Goal: Navigation & Orientation: Find specific page/section

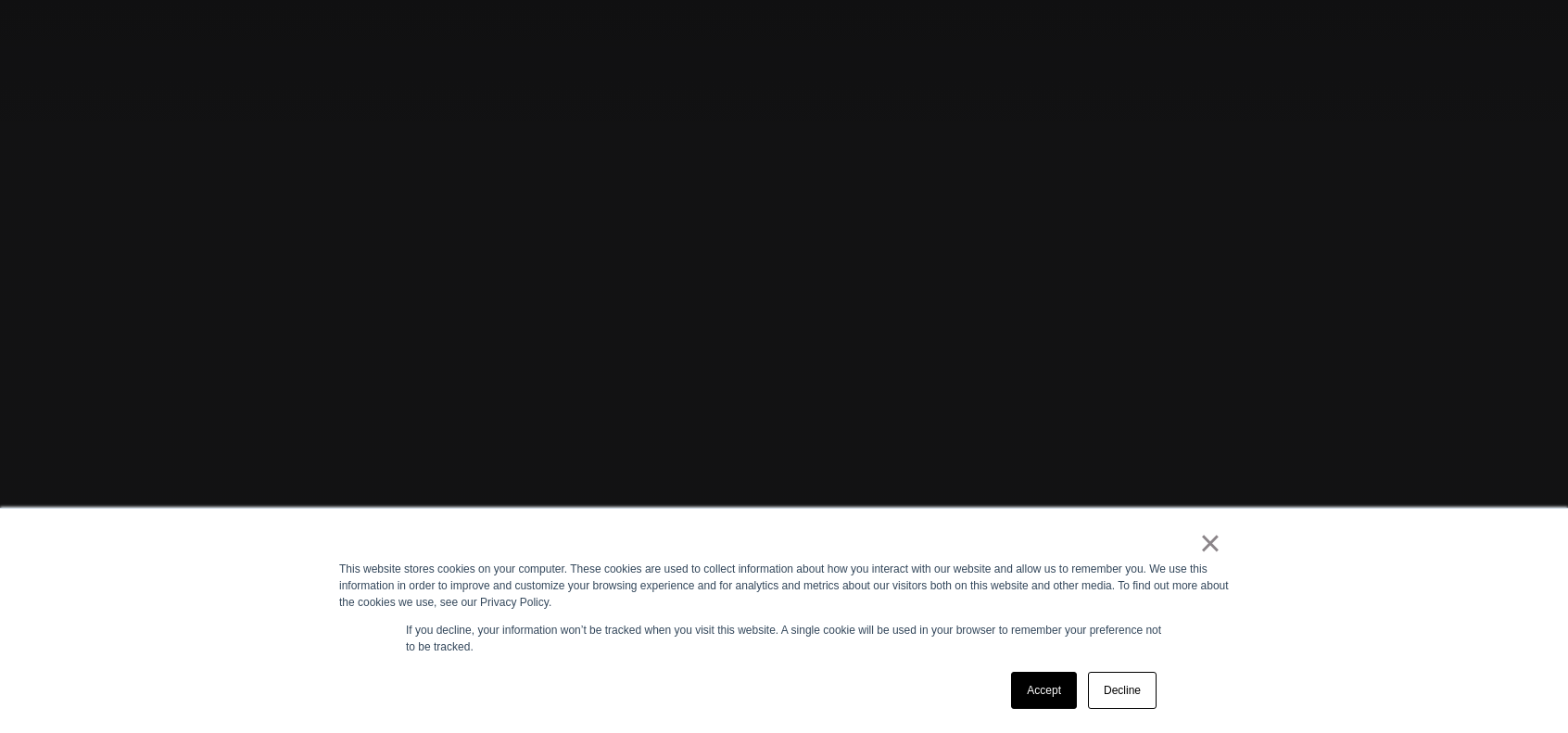
scroll to position [211, 0]
click at [1040, 691] on link "Accept" at bounding box center [1044, 691] width 66 height 37
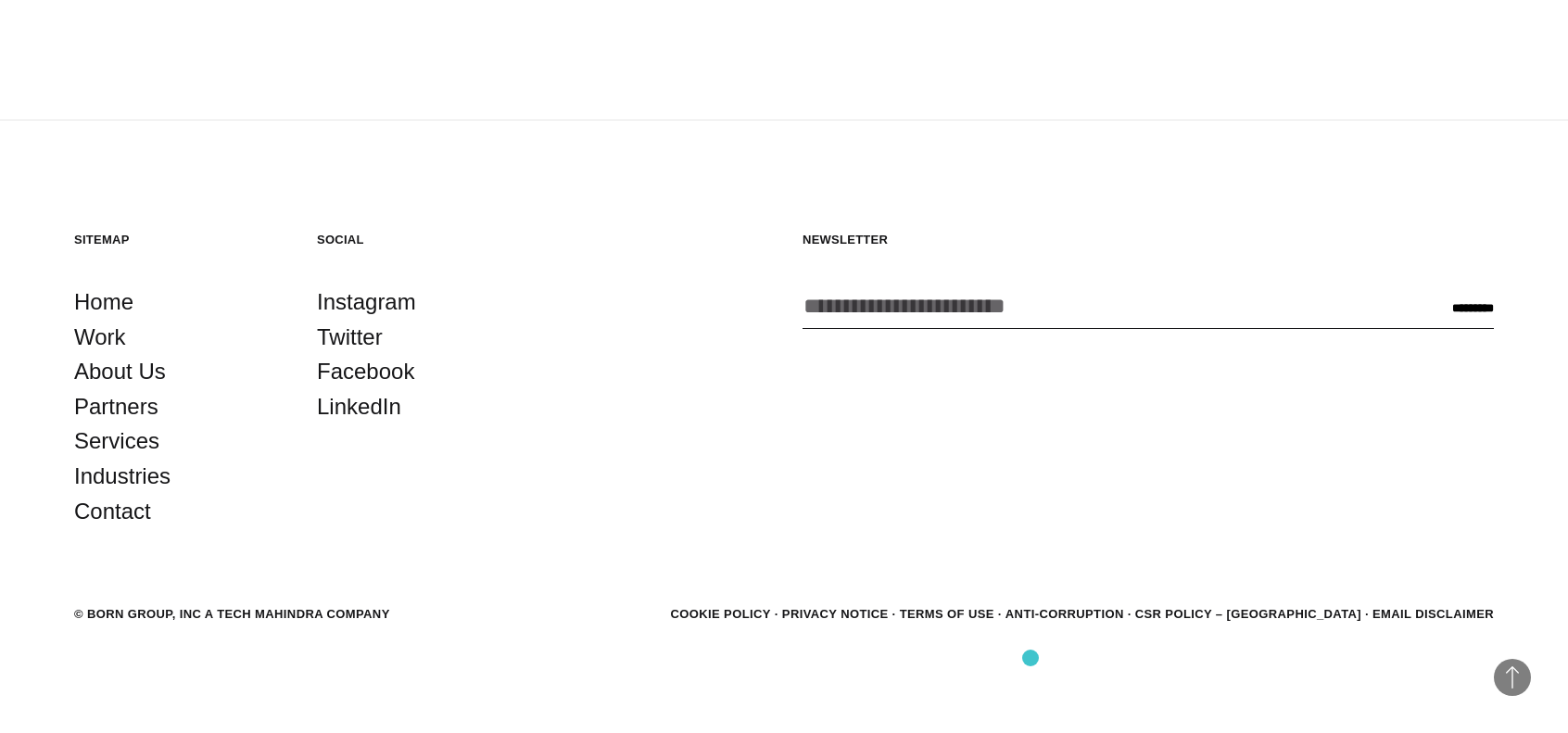
scroll to position [5282, 0]
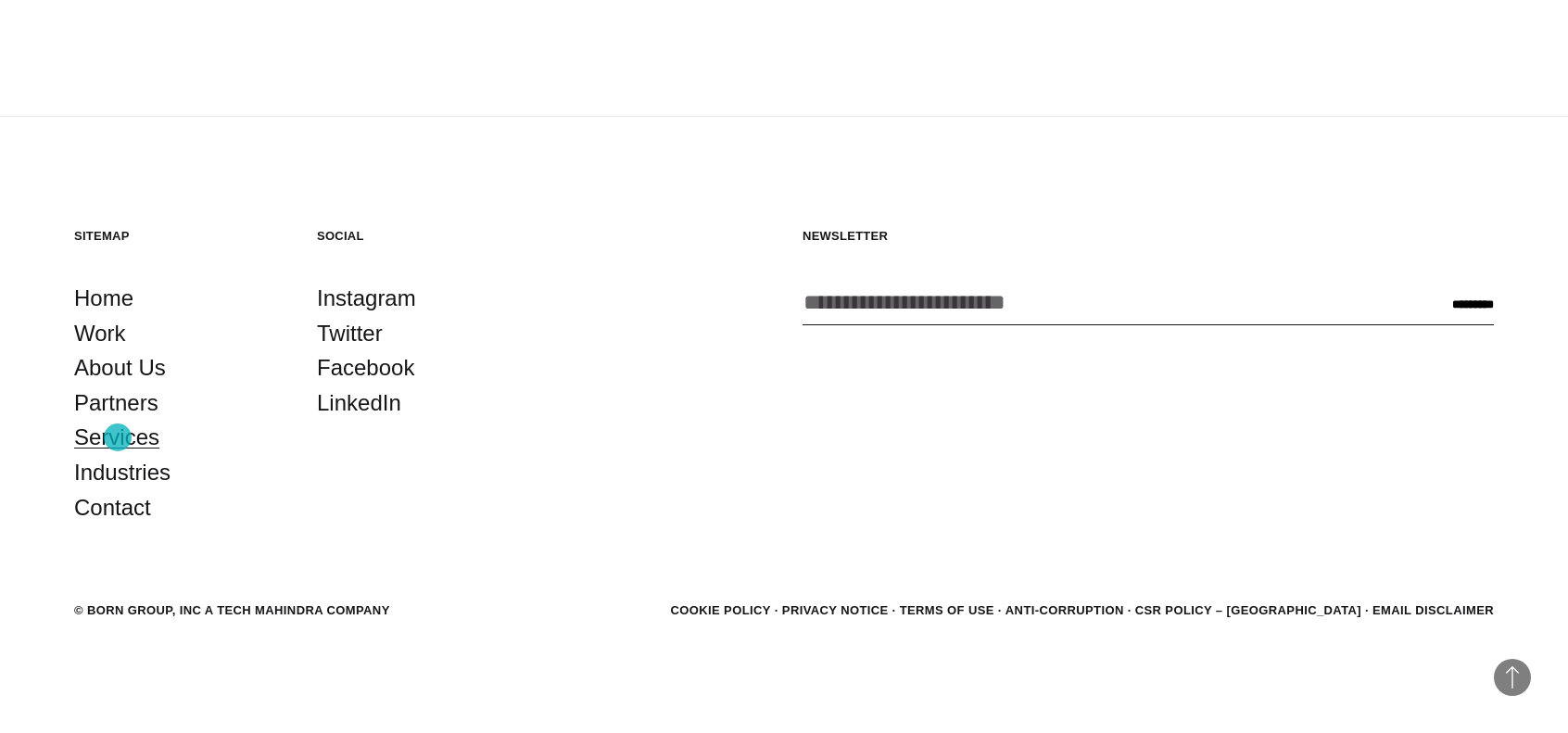
click at [117, 437] on link "Services" at bounding box center [116, 438] width 85 height 36
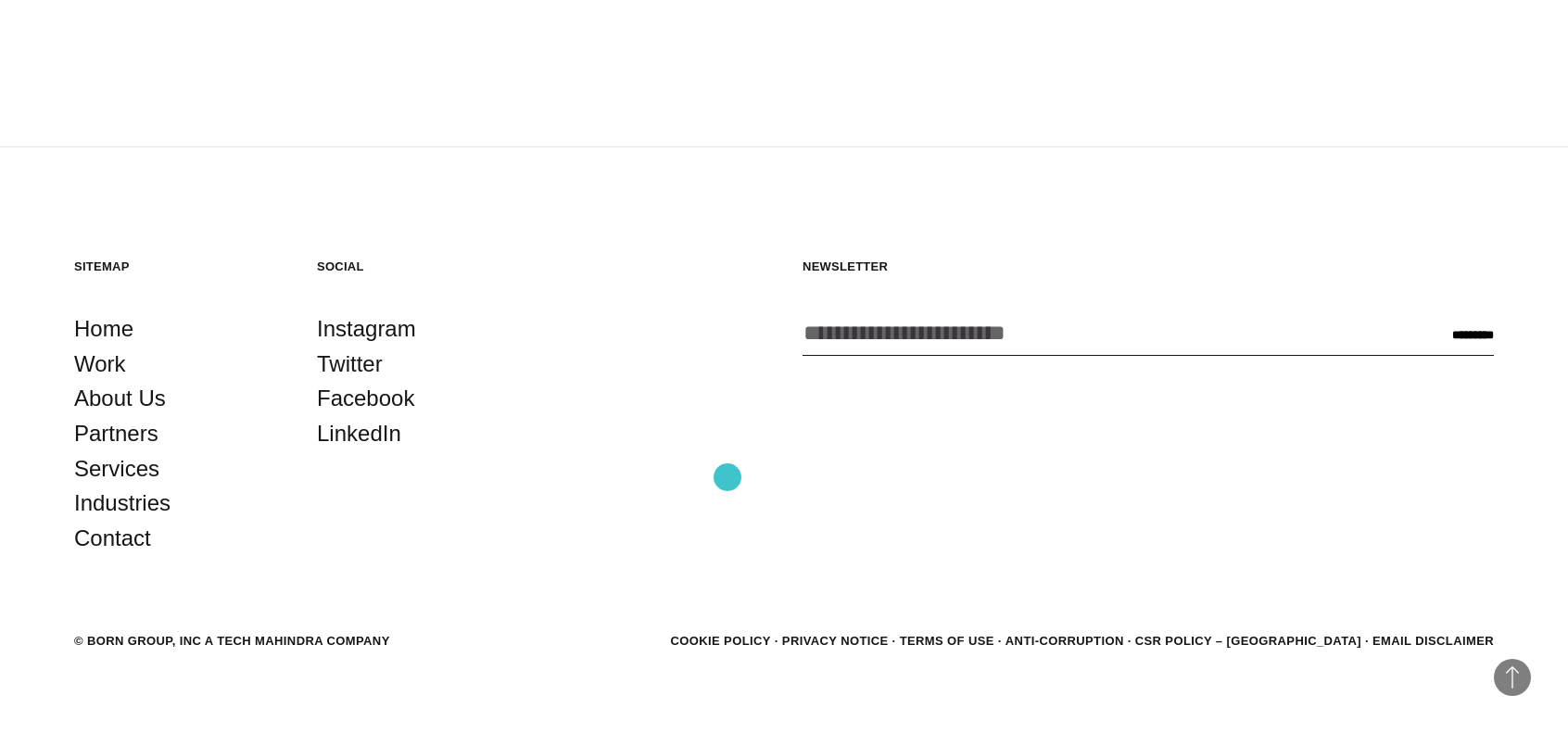
scroll to position [3894, 0]
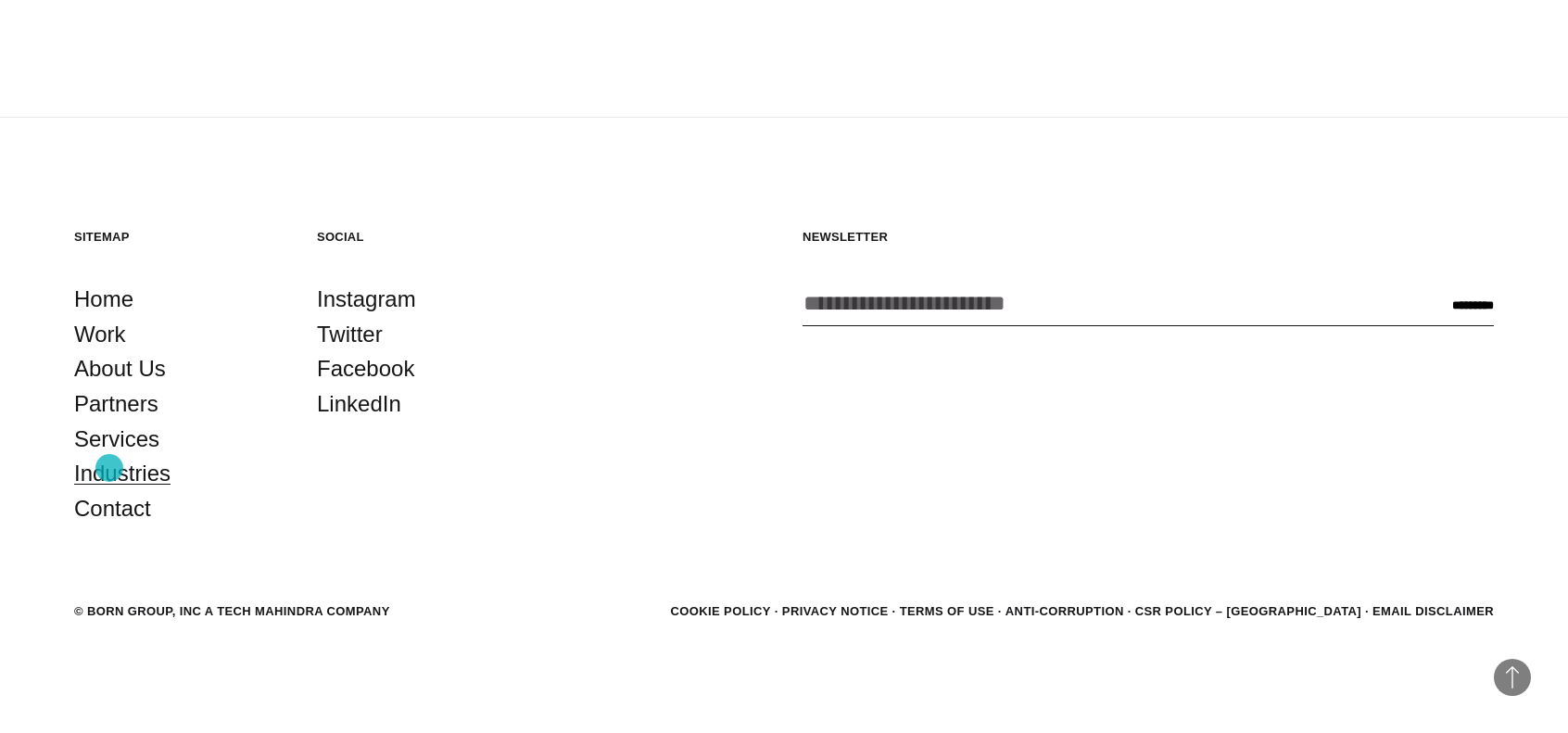
click at [110, 468] on link "Industries" at bounding box center [122, 474] width 97 height 36
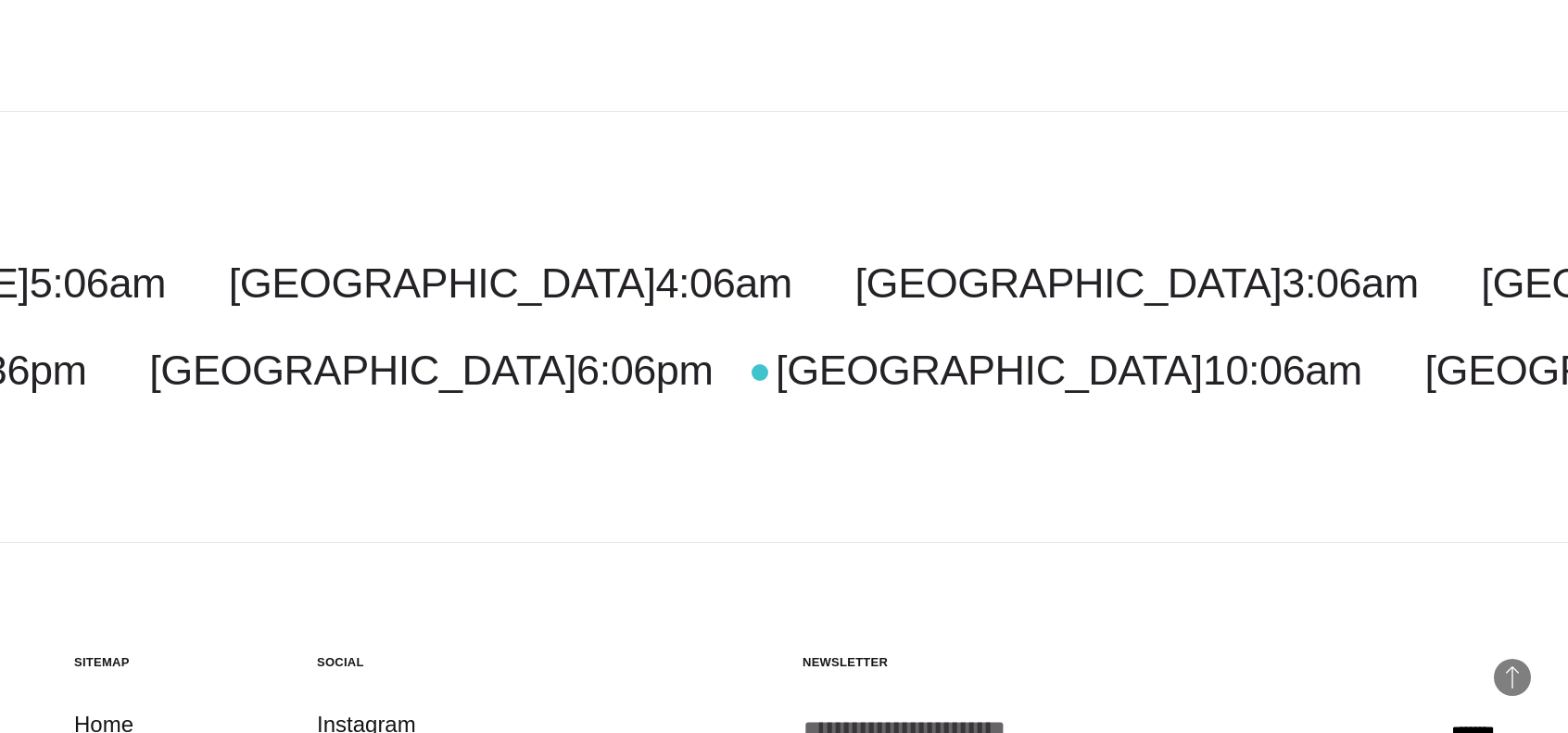
scroll to position [3136, 0]
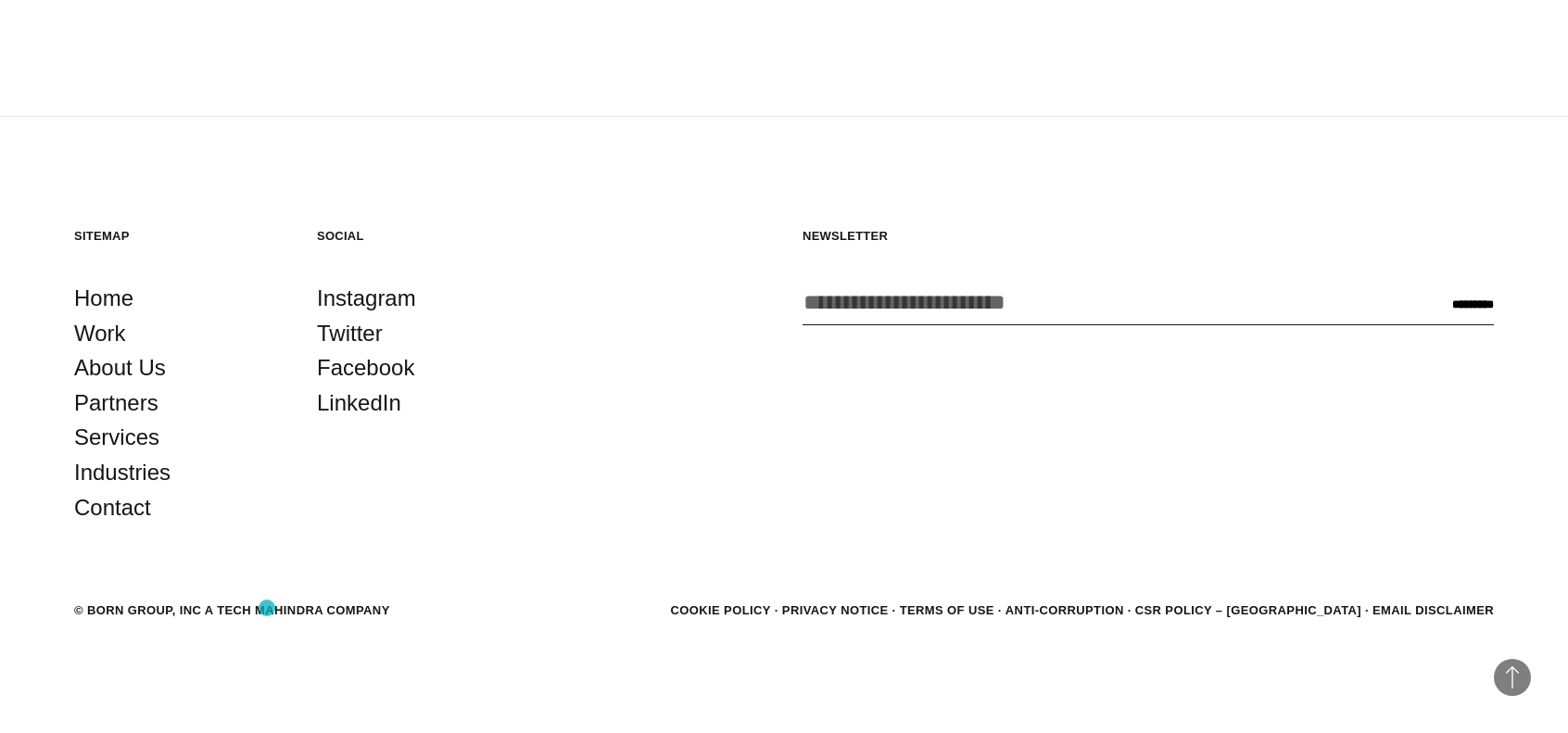
click at [267, 608] on div "© BORN GROUP, INC A Tech Mahindra Company" at bounding box center [232, 611] width 316 height 19
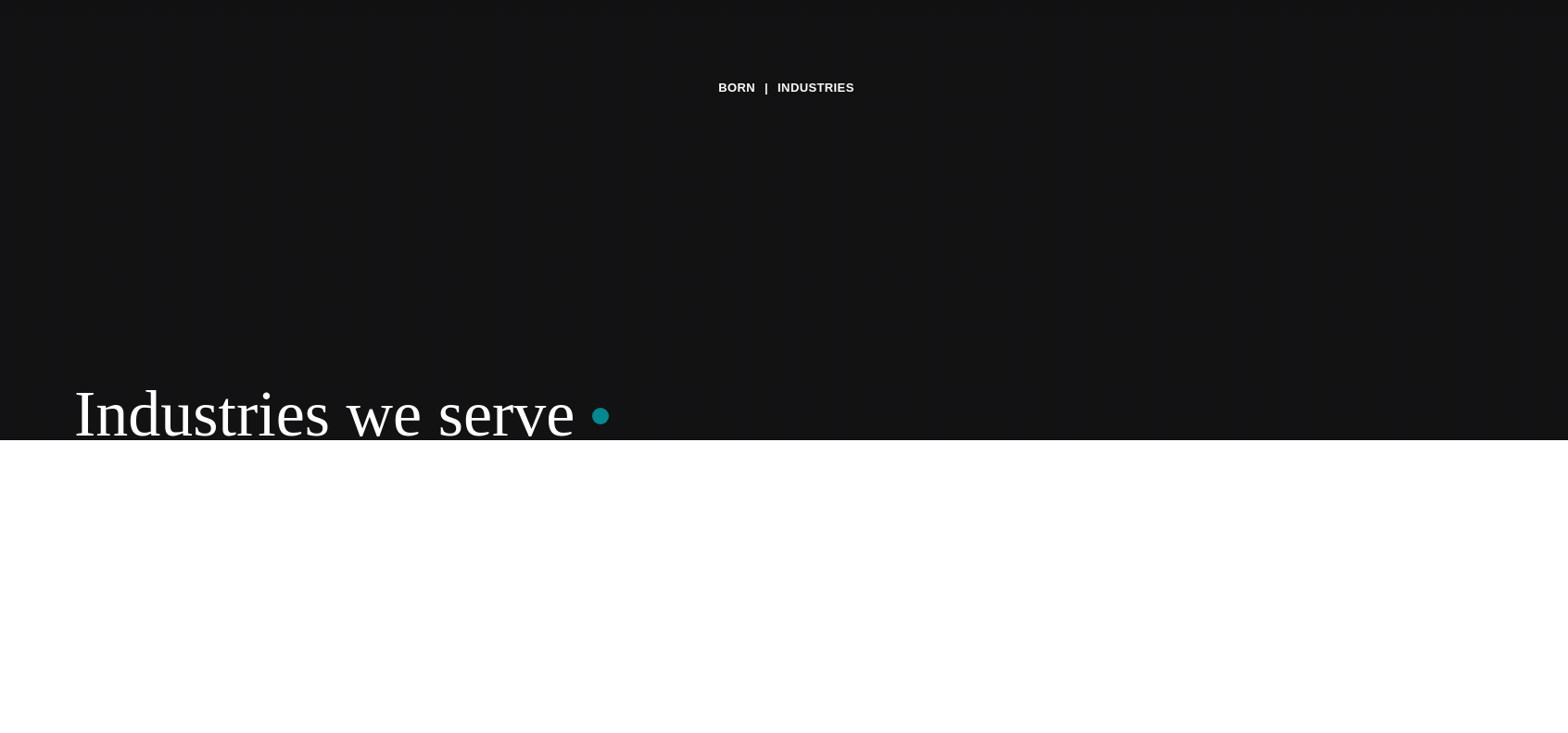
scroll to position [0, 0]
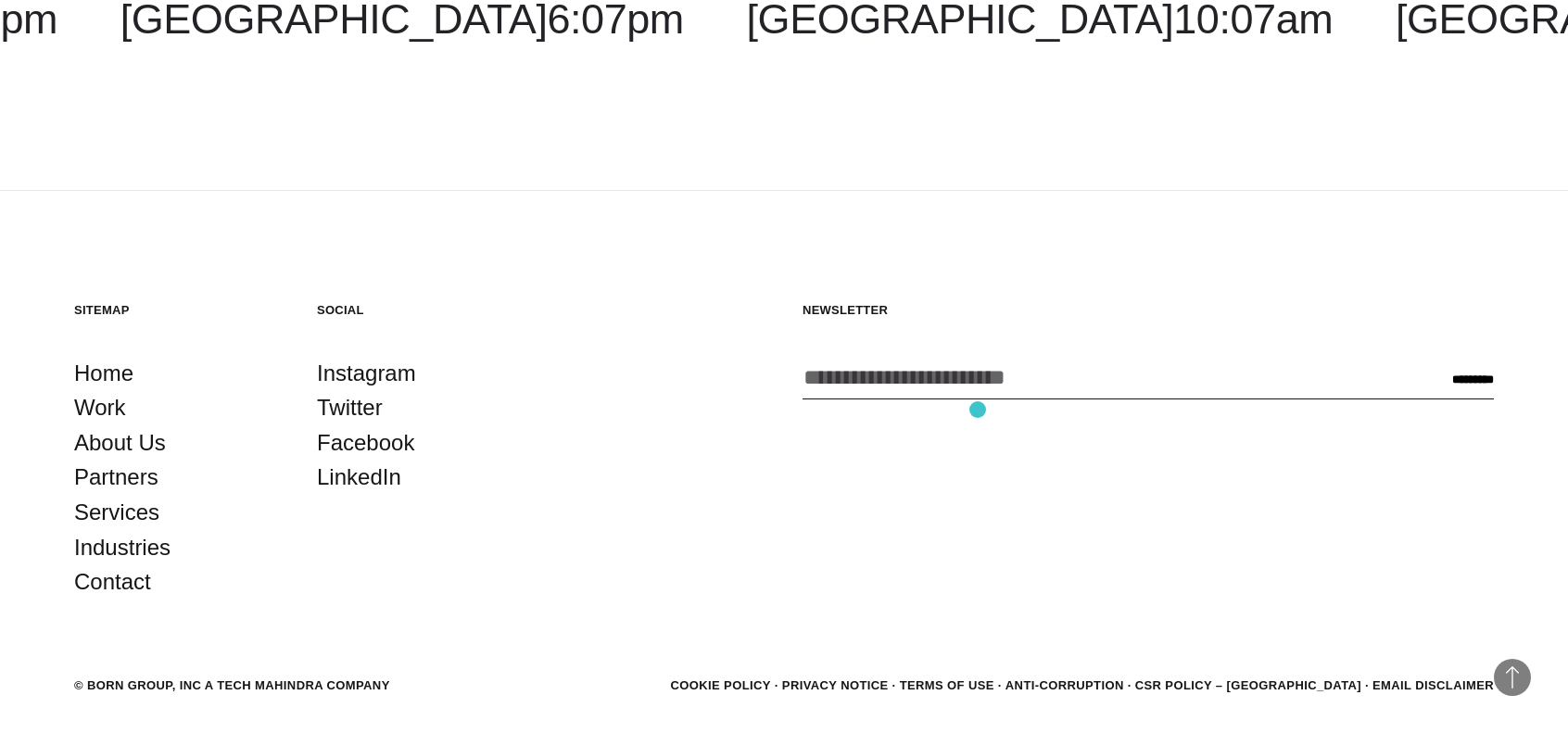
scroll to position [6282, 0]
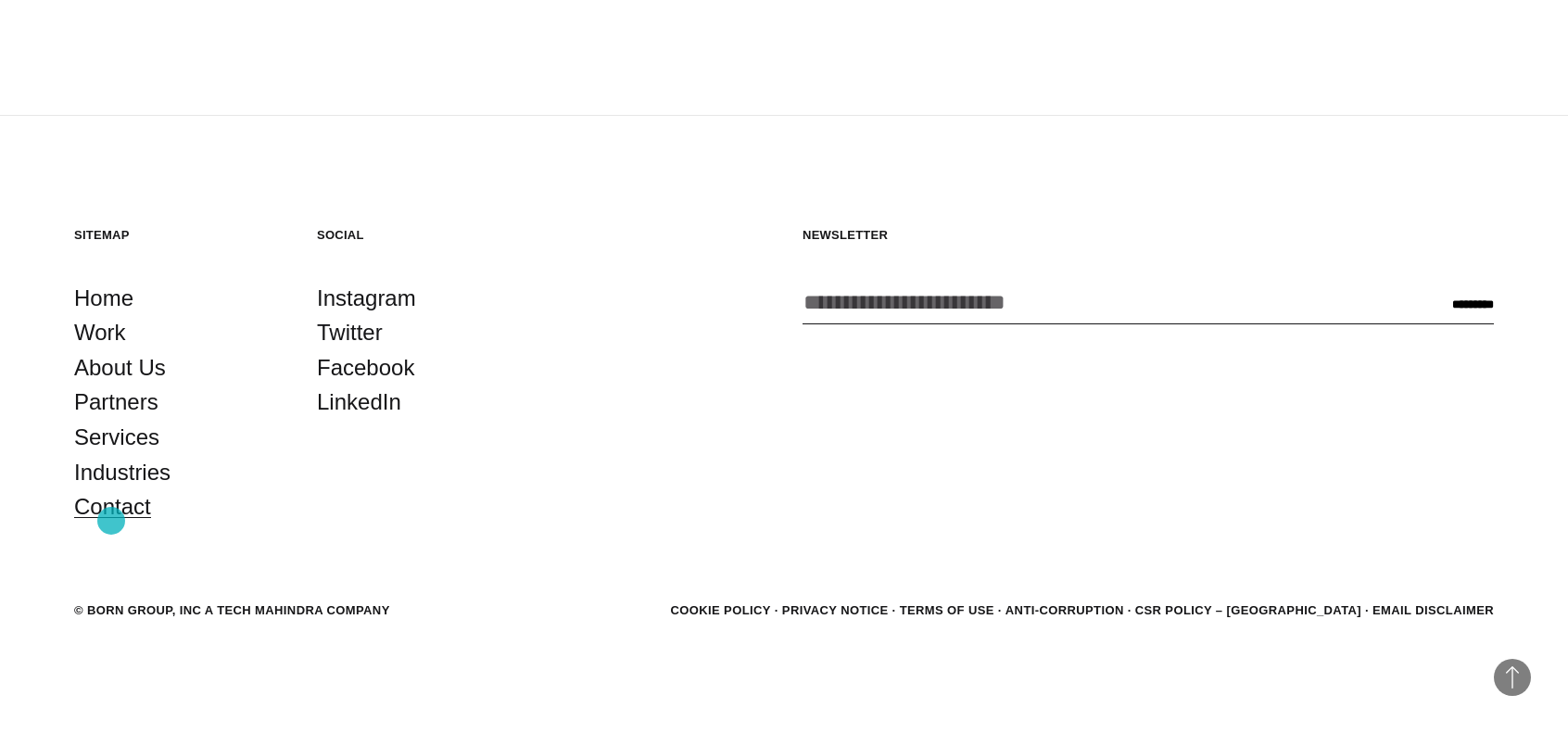
click at [112, 521] on link "Contact" at bounding box center [112, 507] width 77 height 36
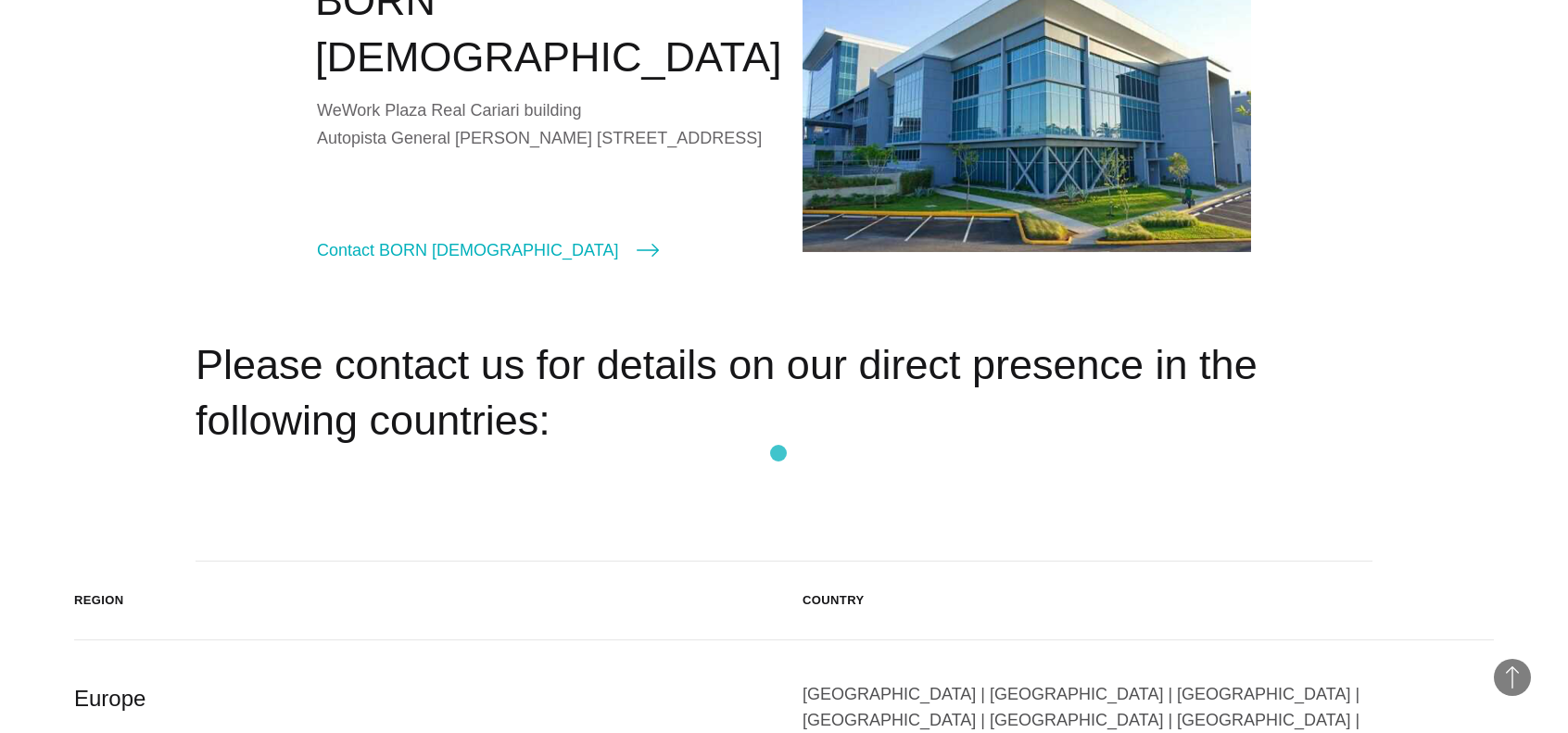
scroll to position [2640, 0]
